Goal: Transaction & Acquisition: Purchase product/service

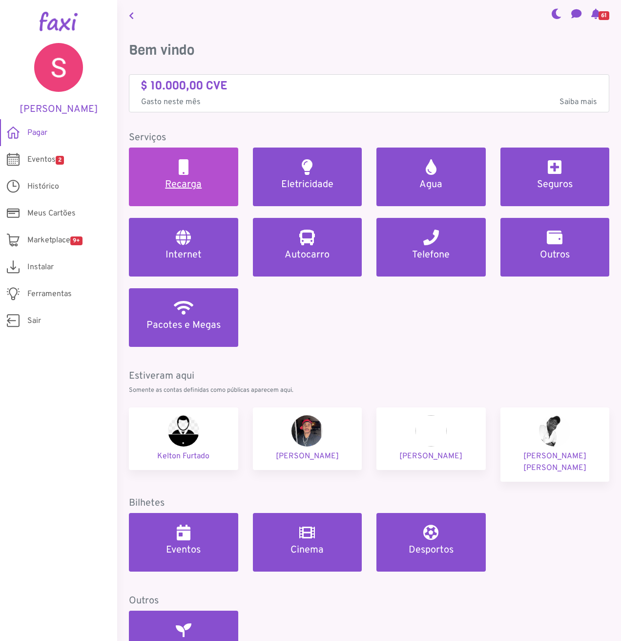
click at [182, 166] on h2 at bounding box center [184, 167] width 10 height 16
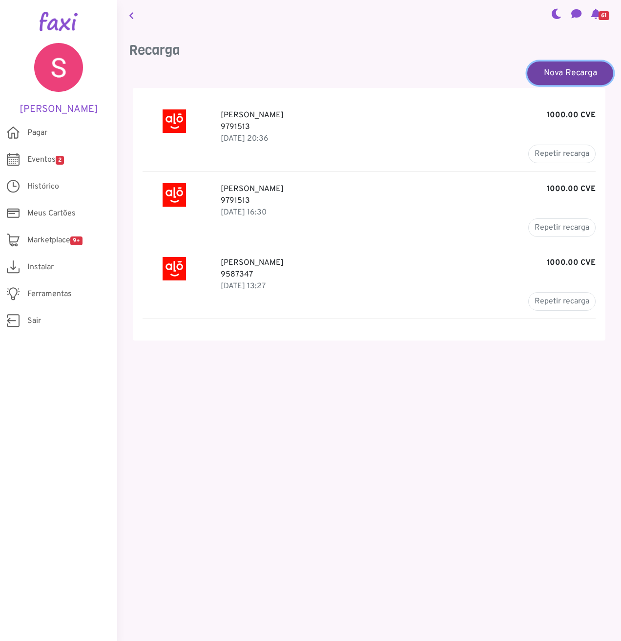
click at [557, 71] on link "Nova Recarga" at bounding box center [570, 72] width 86 height 23
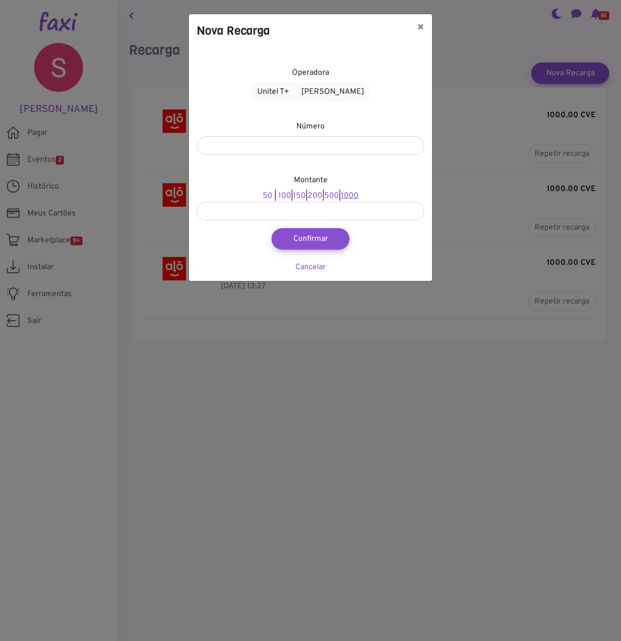
click at [357, 197] on link "1000" at bounding box center [350, 196] width 18 height 10
type input "****"
click at [230, 145] on input "number" at bounding box center [311, 145] width 228 height 19
click at [316, 237] on button "Confirmar" at bounding box center [311, 238] width 86 height 23
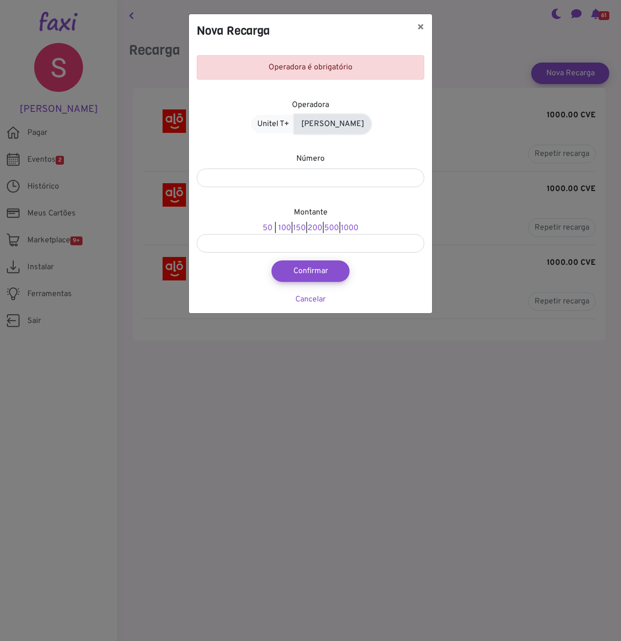
click at [324, 124] on link "Alou Móvel" at bounding box center [333, 124] width 76 height 19
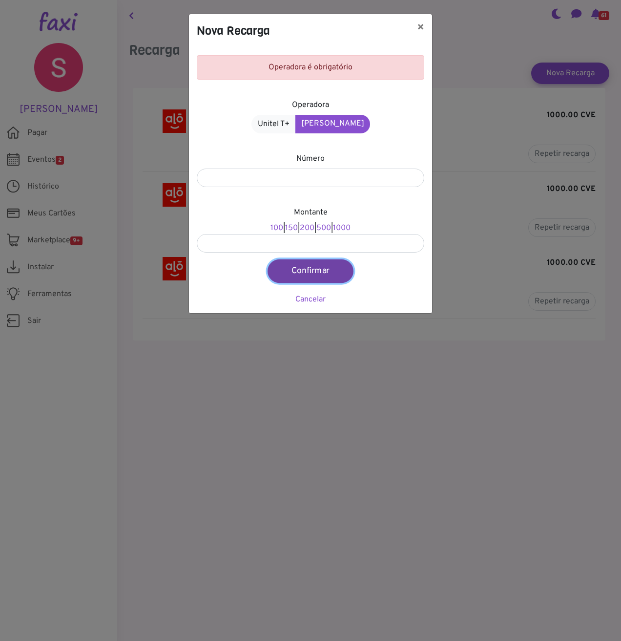
click at [299, 268] on button "Confirmar" at bounding box center [311, 270] width 86 height 23
type input "****"
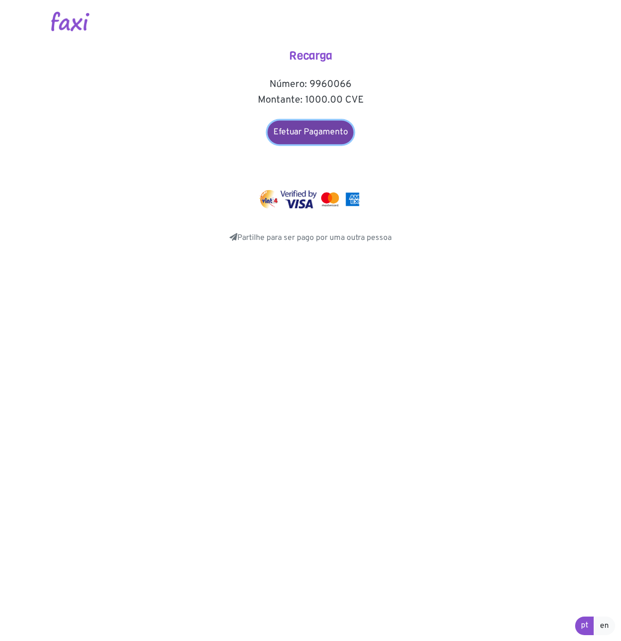
click at [302, 137] on link "Efetuar Pagamento" at bounding box center [311, 132] width 86 height 23
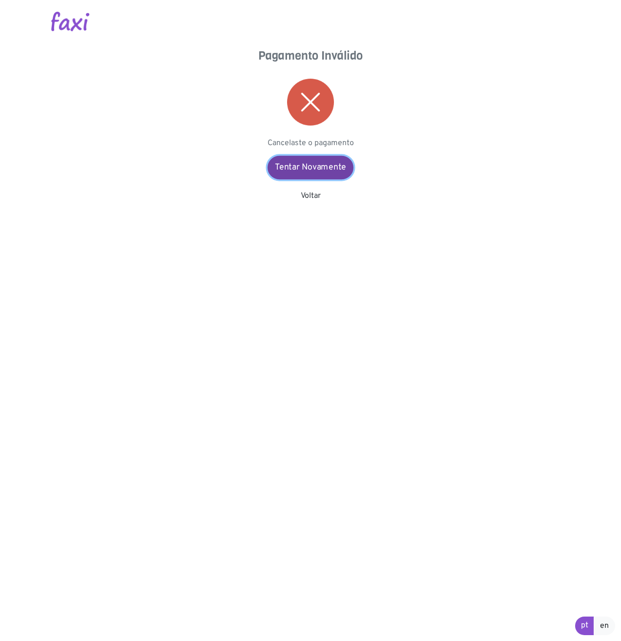
click at [299, 168] on link "Tentar Novamente" at bounding box center [311, 167] width 86 height 23
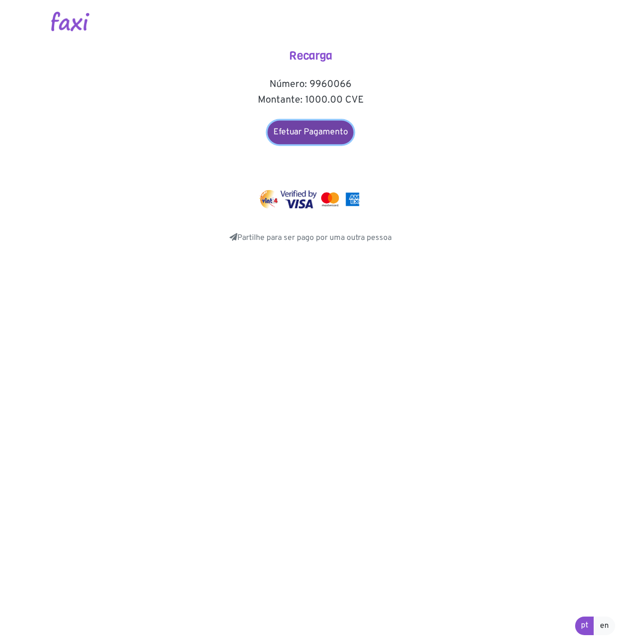
click at [310, 128] on link "Efetuar Pagamento" at bounding box center [311, 132] width 86 height 23
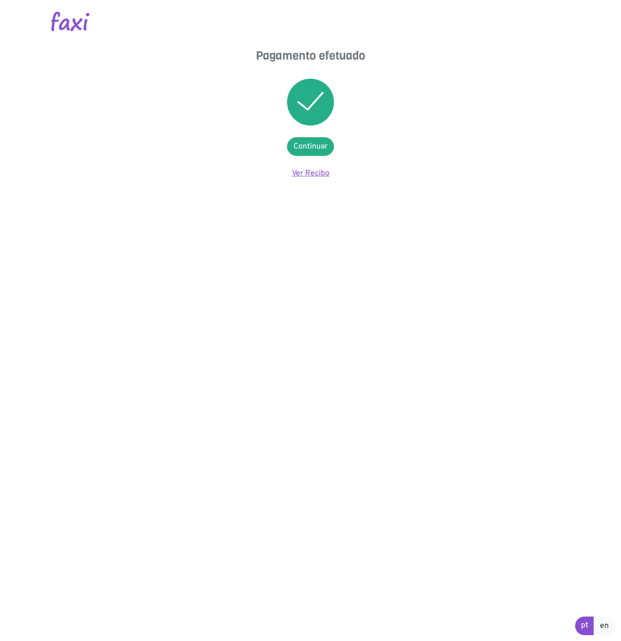
click at [303, 175] on link "Ver Recibo" at bounding box center [311, 173] width 38 height 10
